Goal: Task Accomplishment & Management: Manage account settings

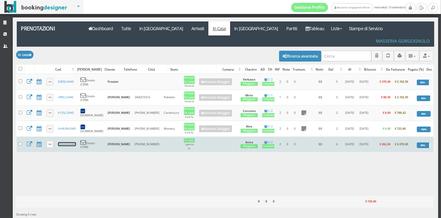
click at [62, 142] on link "2QGGO63445" at bounding box center [67, 144] width 18 height 4
click at [72, 142] on link "2QGGO63445" at bounding box center [67, 144] width 18 height 4
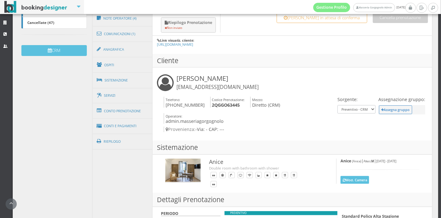
scroll to position [182, 0]
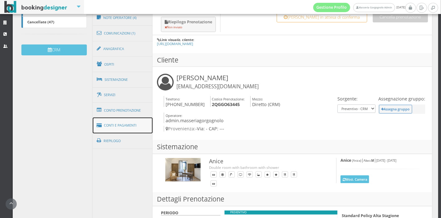
click at [127, 121] on link "[PERSON_NAME] e Pagamenti" at bounding box center [123, 125] width 60 height 16
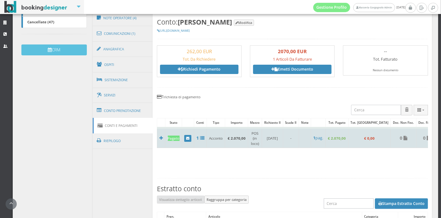
scroll to position [360, 0]
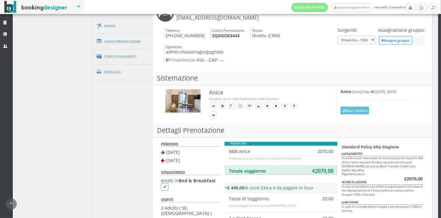
scroll to position [259, 0]
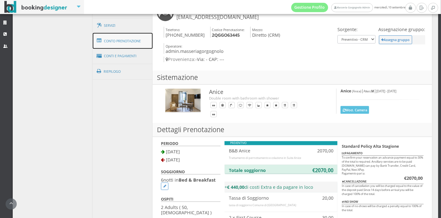
click at [128, 38] on link "Conto Prenotazione" at bounding box center [123, 41] width 60 height 16
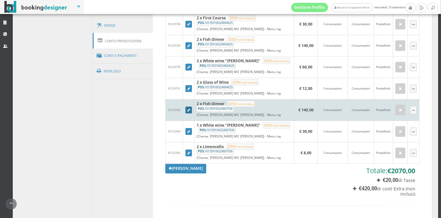
click at [189, 109] on icon at bounding box center [189, 110] width 3 height 3
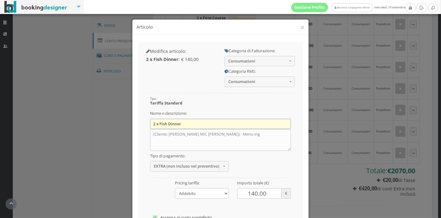
drag, startPoint x: 165, startPoint y: 125, endPoint x: 158, endPoint y: 124, distance: 7.8
click at [158, 124] on input "2 x Fish Dinner" at bounding box center [220, 124] width 141 height 10
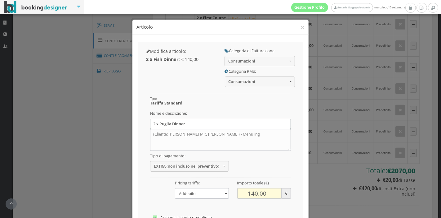
type input "2 x Puglia Dinner"
drag, startPoint x: 255, startPoint y: 192, endPoint x: 226, endPoint y: 196, distance: 28.9
click at [226, 93] on div "Tipo: Tariffa Standard Nome e descrizione: 2 x Puglia Dinner (Cliente: HANS CHR…" at bounding box center [220, 93] width 149 height 0
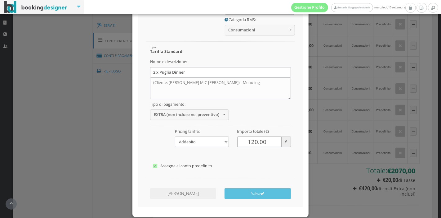
scroll to position [58, 0]
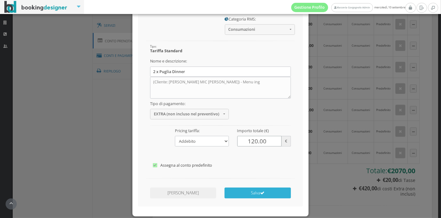
type input "120.00"
click at [245, 190] on button "Salva" at bounding box center [258, 192] width 66 height 11
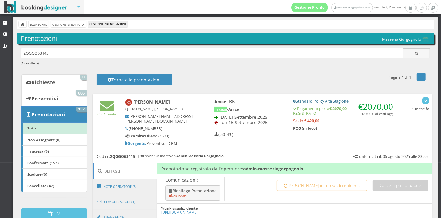
click at [43, 27] on div "Dashboard Gestione Struttura Gestione Prenotazioni" at bounding box center [226, 24] width 418 height 9
click at [43, 27] on link "Dashboard" at bounding box center [39, 24] width 20 height 7
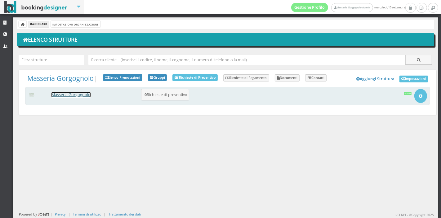
click at [87, 97] on link "Masseria Gorgognolo" at bounding box center [71, 94] width 39 height 5
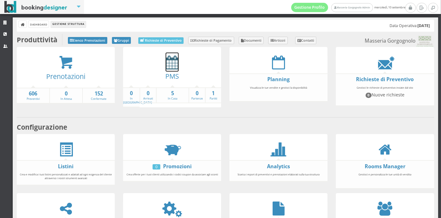
click at [172, 64] on icon at bounding box center [172, 62] width 13 height 14
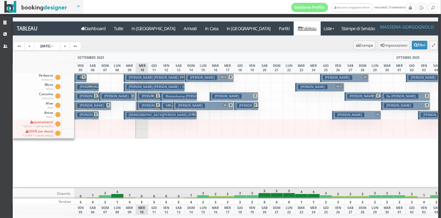
click at [153, 79] on button "Pressler Steven Philip | Pressier M € 2092.50 5 notti 2 Adulti" at bounding box center [154, 77] width 61 height 9
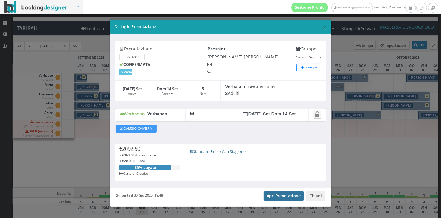
click at [269, 197] on link "Apri Prenotazione" at bounding box center [284, 195] width 41 height 9
click at [323, 27] on span "×" at bounding box center [325, 27] width 4 height 11
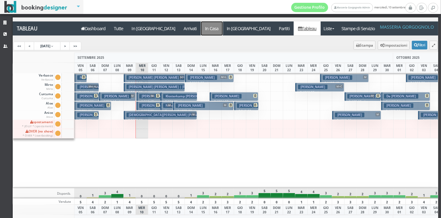
click at [201, 28] on a=pms-instay-reservations"] "In Casa" at bounding box center [212, 28] width 22 height 14
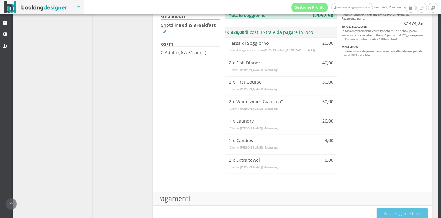
scroll to position [410, 0]
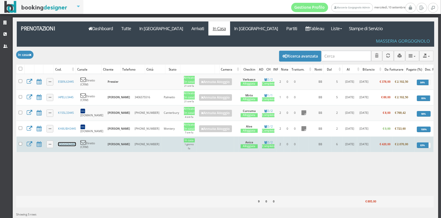
click at [73, 142] on link "2QGGO63445" at bounding box center [67, 144] width 18 height 4
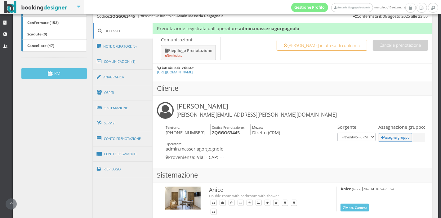
scroll to position [156, 0]
click at [121, 132] on link "Conto Prenotazione" at bounding box center [123, 138] width 60 height 16
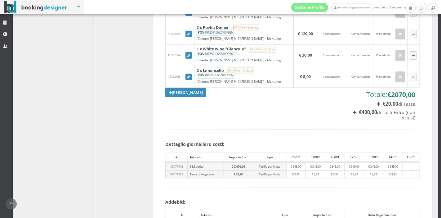
scroll to position [350, 0]
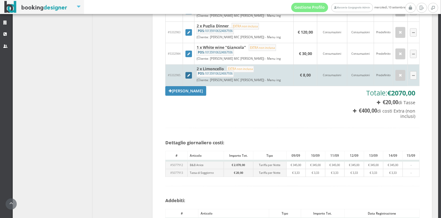
click at [189, 74] on icon at bounding box center [189, 75] width 3 height 3
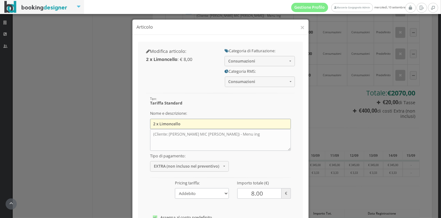
click at [154, 126] on input "2 x Limoncello" at bounding box center [220, 124] width 141 height 10
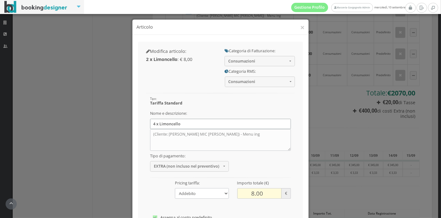
type input "4 x Limoncello"
click at [248, 193] on input "8.00" at bounding box center [259, 193] width 45 height 10
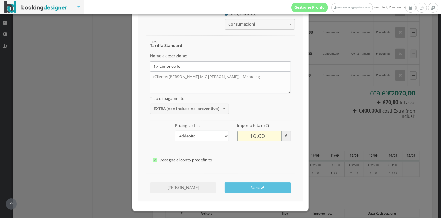
scroll to position [64, 0]
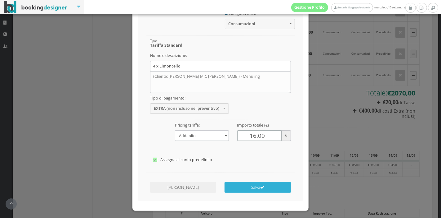
type input "16.00"
click at [249, 191] on button "Salva" at bounding box center [258, 187] width 66 height 11
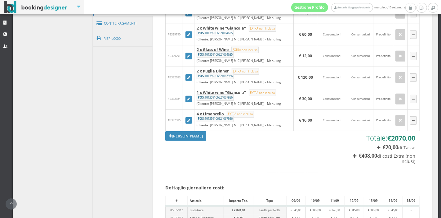
scroll to position [300, 0]
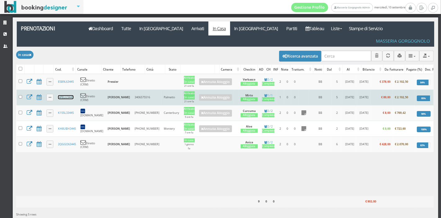
click at [65, 95] on link "I4PELU3445" at bounding box center [66, 97] width 16 height 4
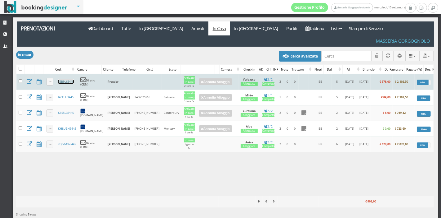
click at [67, 79] on link "E5B9L63445" at bounding box center [66, 81] width 16 height 4
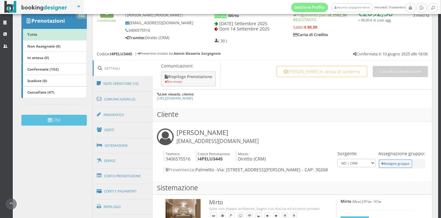
scroll to position [104, 0]
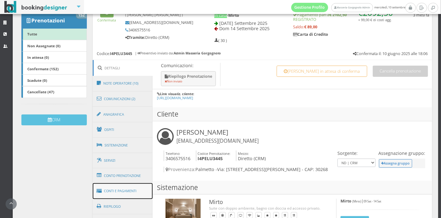
click at [120, 190] on link "Conti e Pagamenti" at bounding box center [123, 191] width 60 height 16
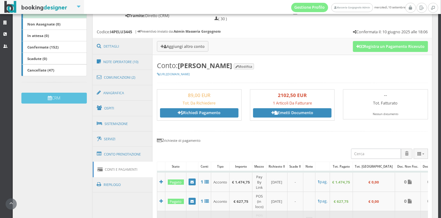
scroll to position [129, 0]
click at [197, 44] on button "Aggiungi altro conto" at bounding box center [183, 46] width 52 height 10
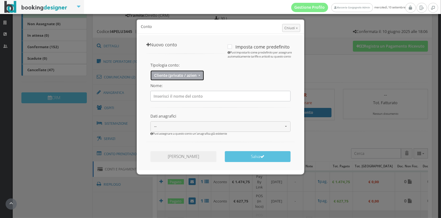
click at [187, 78] on button "Cliente (privato / azienda)" at bounding box center [178, 75] width 54 height 10
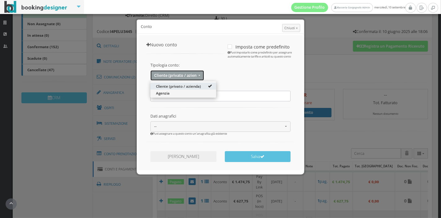
click at [187, 78] on button "Cliente (privato / azienda)" at bounding box center [178, 75] width 54 height 10
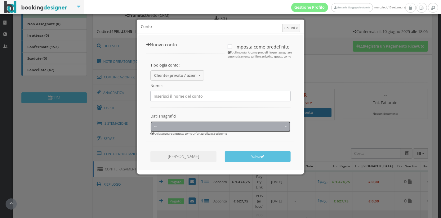
click at [181, 121] on button "--" at bounding box center [221, 126] width 140 height 10
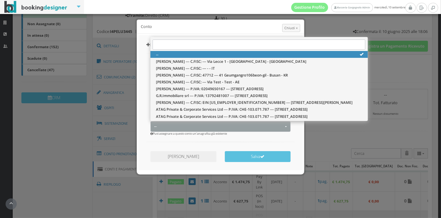
click at [166, 146] on div at bounding box center [220, 141] width 157 height 12
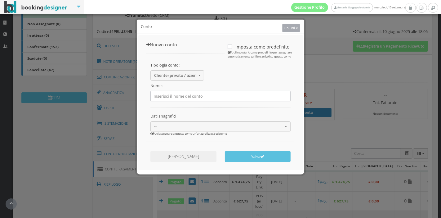
click at [287, 29] on span "Chiudi ×" at bounding box center [291, 27] width 13 height 5
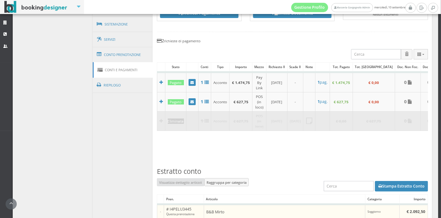
scroll to position [239, 0]
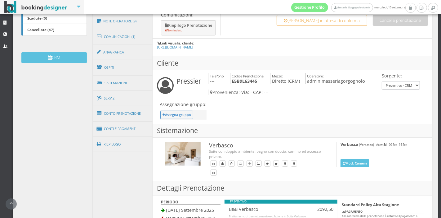
scroll to position [175, 0]
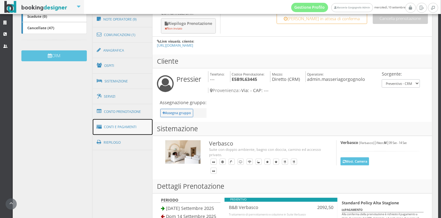
click at [124, 121] on link "Conti e Pagamenti" at bounding box center [123, 127] width 60 height 16
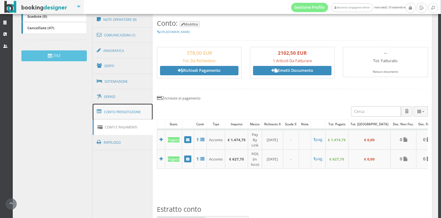
click at [124, 113] on link "Conto Prenotazione" at bounding box center [123, 112] width 60 height 16
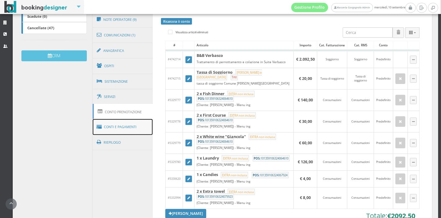
click at [120, 128] on link "Conti e Pagamenti" at bounding box center [123, 127] width 60 height 16
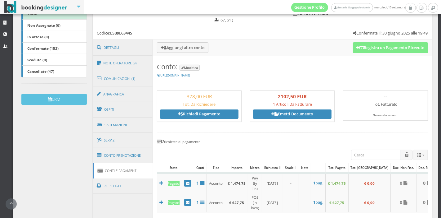
scroll to position [111, 0]
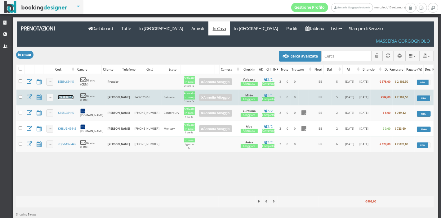
click at [65, 95] on link "I4PELU3445" at bounding box center [66, 97] width 16 height 4
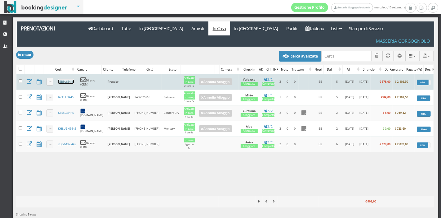
click at [61, 79] on link "E5B9L63445" at bounding box center [66, 81] width 16 height 4
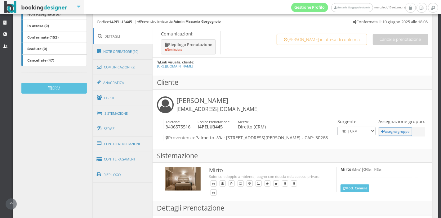
scroll to position [142, 0]
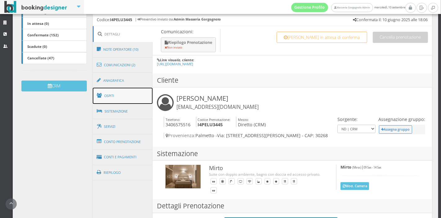
click at [126, 94] on link "Ospiti" at bounding box center [123, 96] width 60 height 16
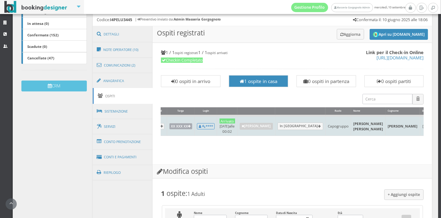
scroll to position [0, 61]
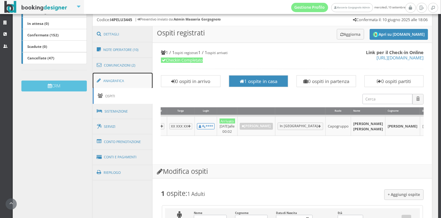
click at [119, 85] on link "Anagrafica" at bounding box center [123, 81] width 60 height 16
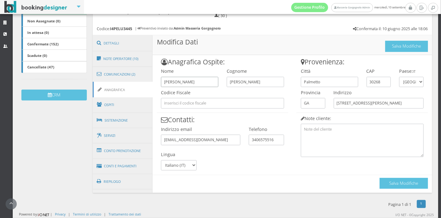
drag, startPoint x: 202, startPoint y: 79, endPoint x: 131, endPoint y: 92, distance: 72.2
click at [131, 92] on div "Dettagli Note Operatore (10) Comunicazioni (2) Anagrafica Ospiti Sistemazione S…" at bounding box center [263, 114] width 340 height 158
click at [168, 82] on input "SArah" at bounding box center [189, 82] width 57 height 10
type input "Sarah"
click at [387, 186] on button "Salva Modifiche" at bounding box center [404, 183] width 48 height 11
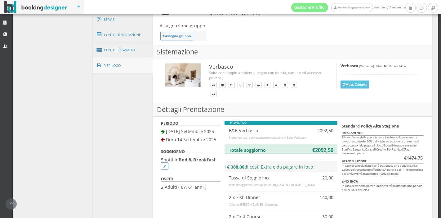
scroll to position [190, 0]
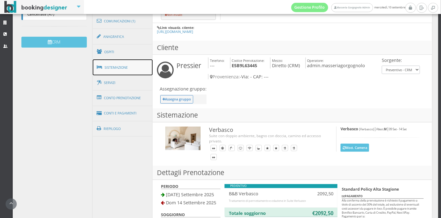
click at [118, 63] on link "Sistemazione" at bounding box center [123, 67] width 60 height 16
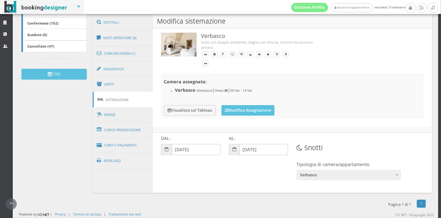
scroll to position [154, 0]
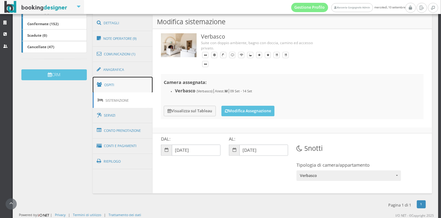
click at [115, 89] on link "Ospiti" at bounding box center [123, 85] width 60 height 16
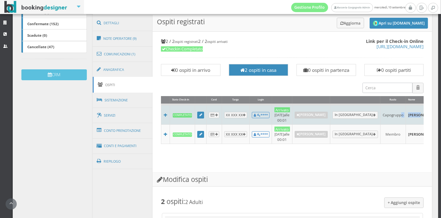
drag, startPoint x: 398, startPoint y: 112, endPoint x: 379, endPoint y: 115, distance: 18.6
click at [379, 115] on tr "Completato XX XXX XX **** Arrivato 10/09/2025 alle 00:01 Annulla Arrivo In Part…" at bounding box center [366, 114] width 411 height 20
click at [406, 118] on td "Steven Philip" at bounding box center [423, 114] width 34 height 20
drag, startPoint x: 400, startPoint y: 114, endPoint x: 387, endPoint y: 111, distance: 14.0
click at [406, 111] on td "Steven Philip" at bounding box center [423, 114] width 34 height 20
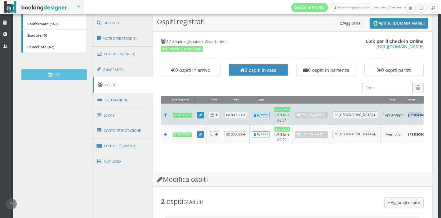
copy td "Steven"
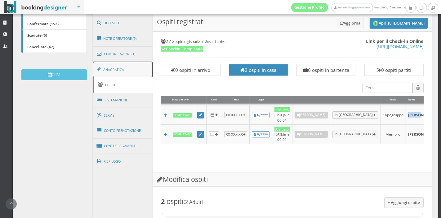
click at [132, 71] on link "Anagrafica" at bounding box center [123, 69] width 60 height 16
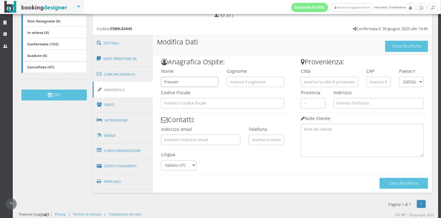
drag, startPoint x: 203, startPoint y: 77, endPoint x: 157, endPoint y: 77, distance: 46.6
click at [157, 77] on div "Nome Pressier" at bounding box center [190, 76] width 66 height 21
type input "Pressier"
click at [183, 83] on input "text" at bounding box center [189, 82] width 57 height 10
paste input "[PERSON_NAME]"
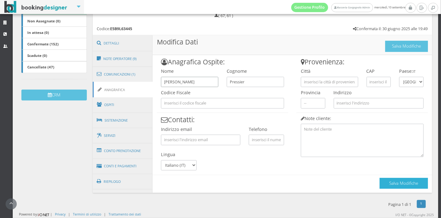
type input "[PERSON_NAME]"
click at [392, 182] on button "Salva Modifiche" at bounding box center [404, 183] width 48 height 11
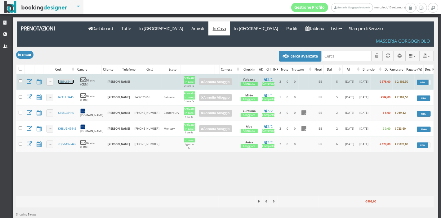
click at [63, 79] on link "E5B9L63445" at bounding box center [66, 81] width 16 height 4
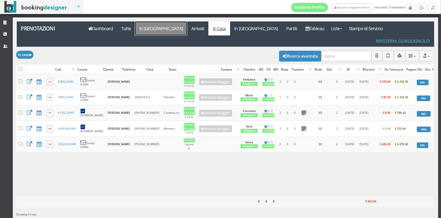
click at [151, 33] on link "In [GEOGRAPHIC_DATA]" at bounding box center [161, 28] width 52 height 14
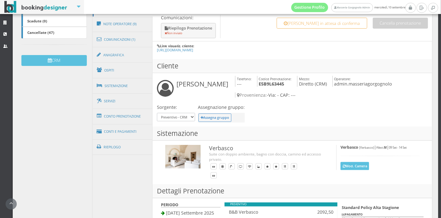
scroll to position [171, 0]
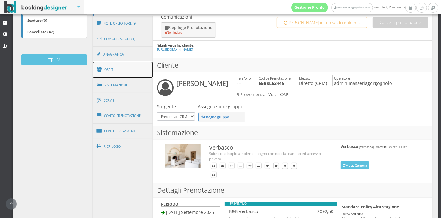
click at [140, 70] on link "Ospiti" at bounding box center [123, 69] width 60 height 16
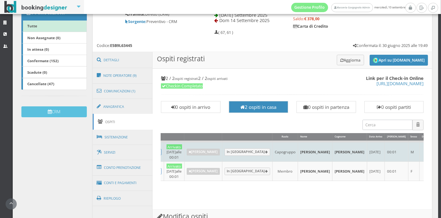
scroll to position [112, 0]
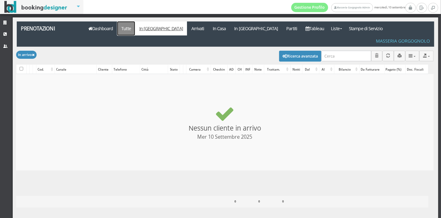
click at [127, 29] on link "Tutte" at bounding box center [126, 28] width 18 height 14
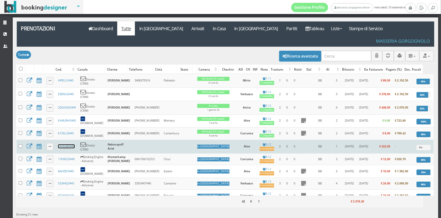
click at [72, 145] on link "UH3L883445" at bounding box center [66, 146] width 17 height 4
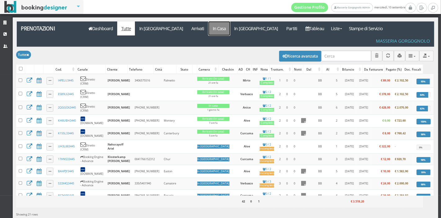
click at [209, 32] on link "In Casa" at bounding box center [220, 28] width 22 height 14
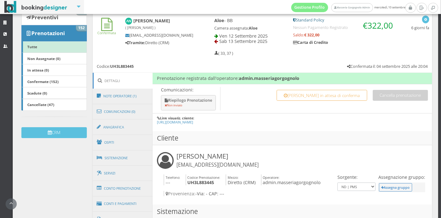
scroll to position [90, 0]
click at [123, 184] on link "Conto Prenotazione" at bounding box center [123, 188] width 60 height 16
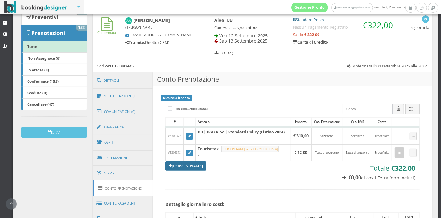
click at [200, 169] on link "Aggiungi Tariffa" at bounding box center [185, 165] width 41 height 9
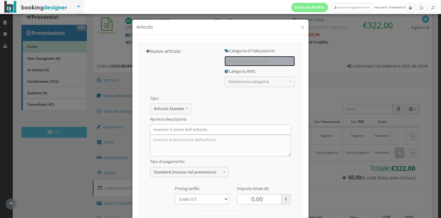
click at [228, 62] on span "Seleziona la categoria" at bounding box center [258, 61] width 60 height 5
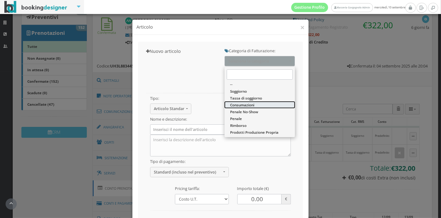
click at [233, 103] on span "Consumazioni" at bounding box center [242, 104] width 24 height 5
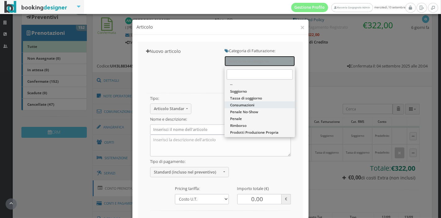
select select "26"
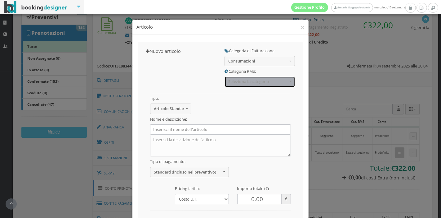
click at [237, 84] on button "Seleziona la categoria" at bounding box center [260, 81] width 70 height 10
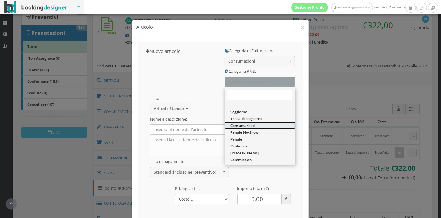
click at [239, 124] on span "Consumazioni" at bounding box center [243, 125] width 24 height 5
select select "36"
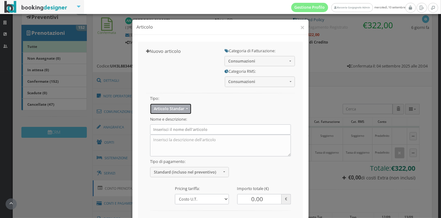
click at [187, 108] on button "Articolo Standard" at bounding box center [170, 108] width 41 height 10
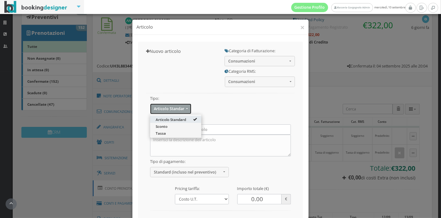
click at [187, 108] on button "Articolo Standard" at bounding box center [170, 108] width 41 height 10
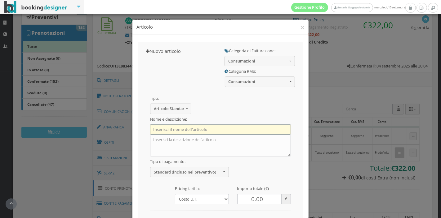
click at [178, 131] on input "text" at bounding box center [220, 129] width 141 height 10
click at [152, 131] on input "Glass of wine" at bounding box center [220, 129] width 141 height 10
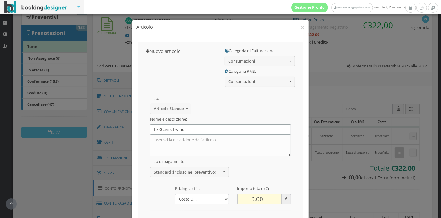
type input "1 x Glass of wine"
click at [251, 199] on input "0.00" at bounding box center [259, 199] width 45 height 10
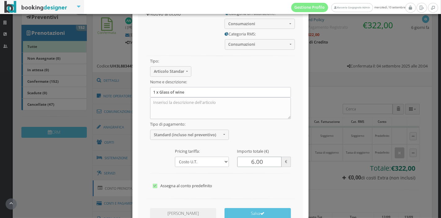
scroll to position [42, 0]
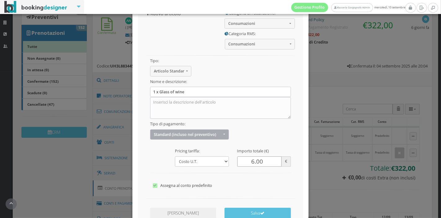
type input "6.00"
click at [216, 133] on span "Standard (incluso nel preventivo)" at bounding box center [188, 134] width 68 height 5
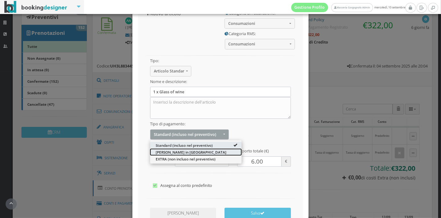
click at [198, 151] on link "Da Pagare in Loco" at bounding box center [196, 151] width 92 height 7
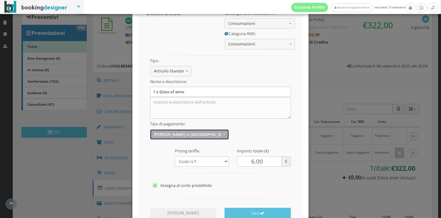
click at [214, 134] on span "Da Pagare in Loco" at bounding box center [188, 134] width 68 height 5
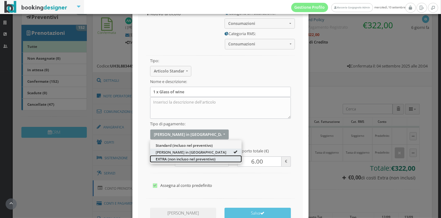
click at [200, 157] on span "EXTRA (non incluso nel preventivo)" at bounding box center [186, 158] width 60 height 5
select select "2"
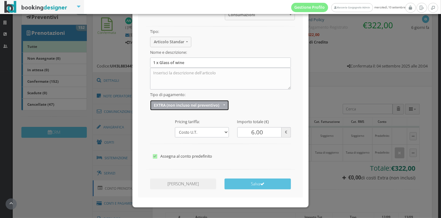
scroll to position [75, 0]
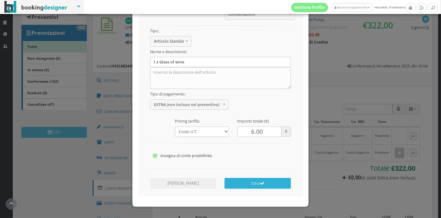
click at [244, 181] on button "Salva" at bounding box center [258, 183] width 66 height 11
